Goal: Connect with others: Connect with others

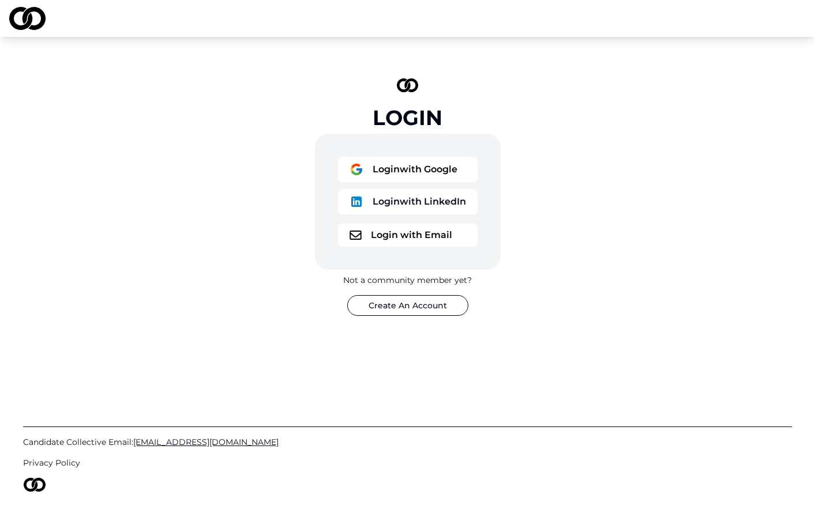
click at [422, 172] on button "Login with Google" at bounding box center [408, 169] width 140 height 25
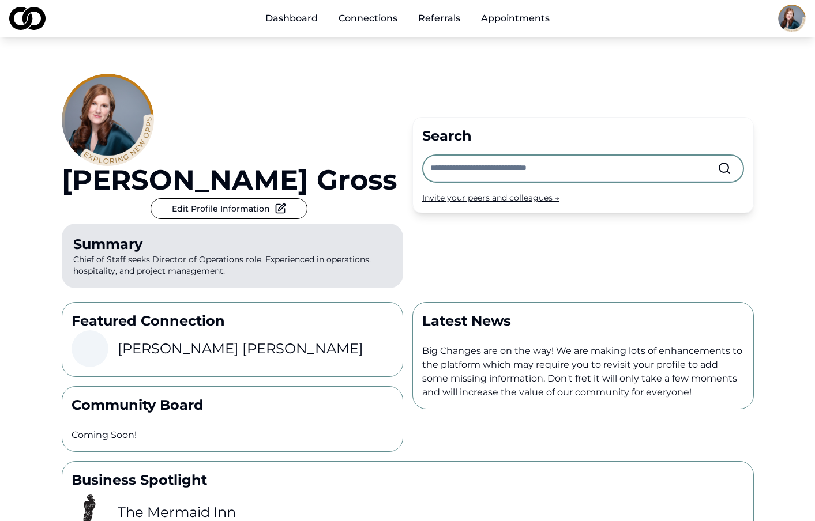
click at [315, 330] on div "Michael Sherman" at bounding box center [232, 348] width 322 height 37
click at [218, 340] on h3 "Michael Sherman" at bounding box center [241, 349] width 246 height 18
